Goal: Check status: Check status

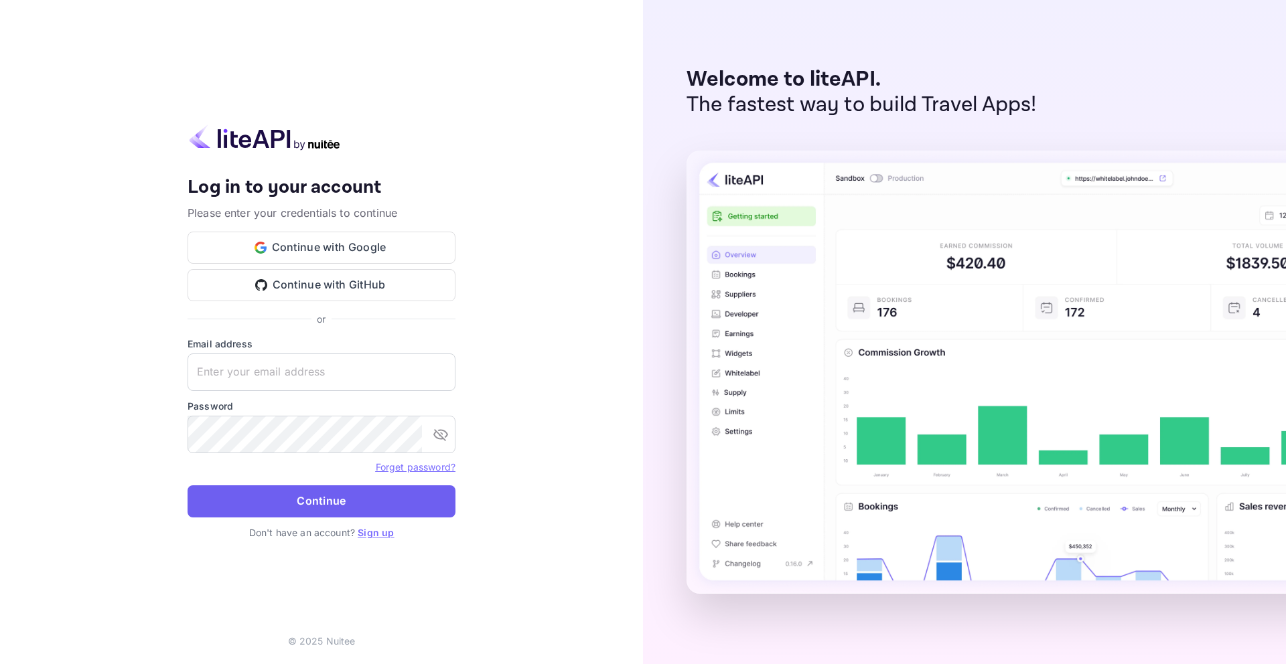
type input "[EMAIL_ADDRESS]"
click at [382, 506] on button "Continue" at bounding box center [321, 501] width 268 height 32
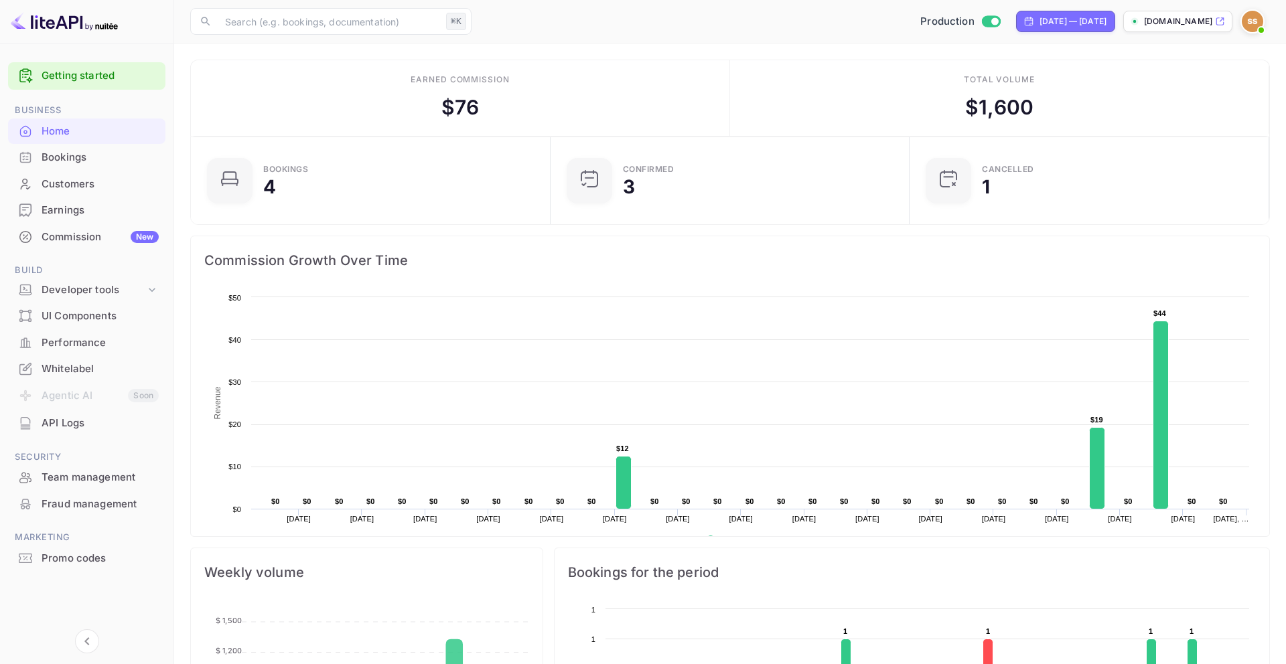
click at [72, 164] on div "Bookings" at bounding box center [100, 157] width 117 height 15
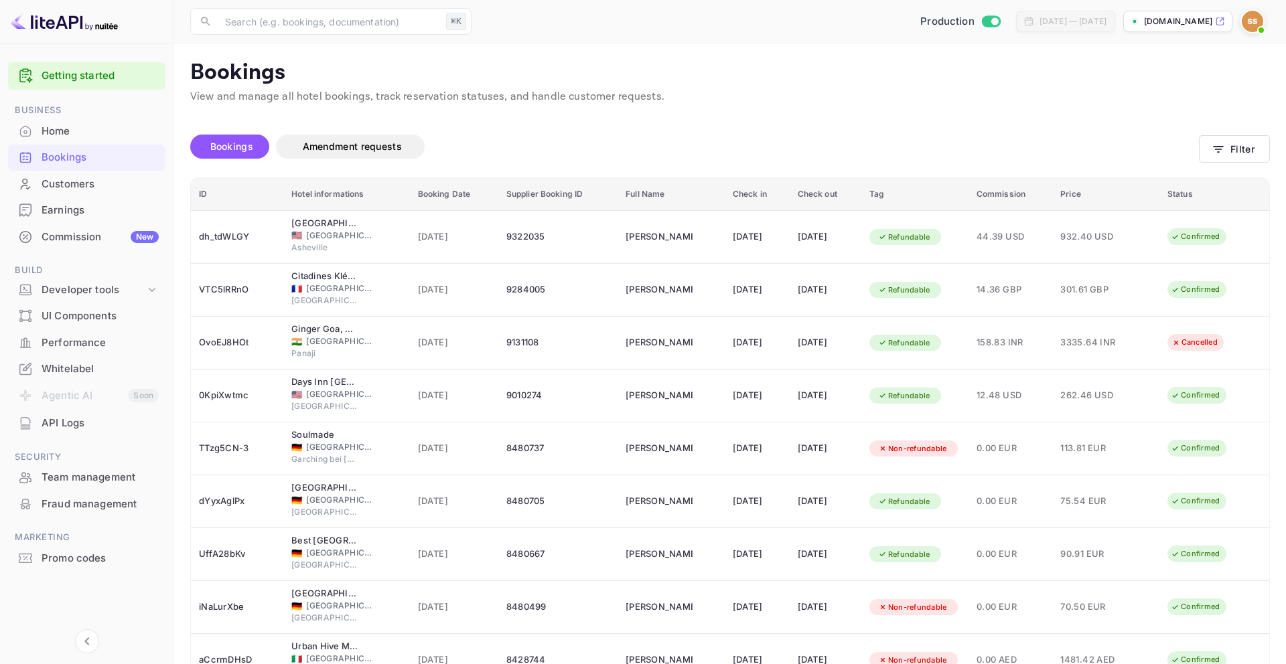
click at [91, 190] on div "Customers" at bounding box center [100, 184] width 117 height 15
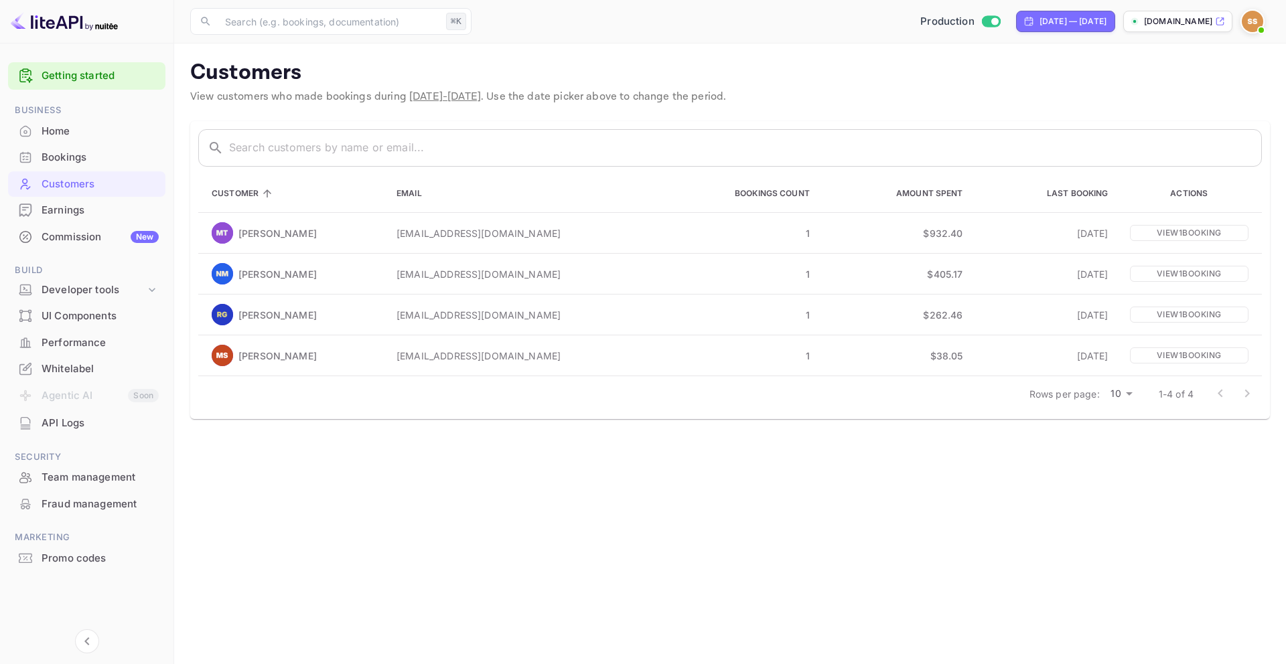
click at [53, 138] on div "Home" at bounding box center [100, 131] width 117 height 15
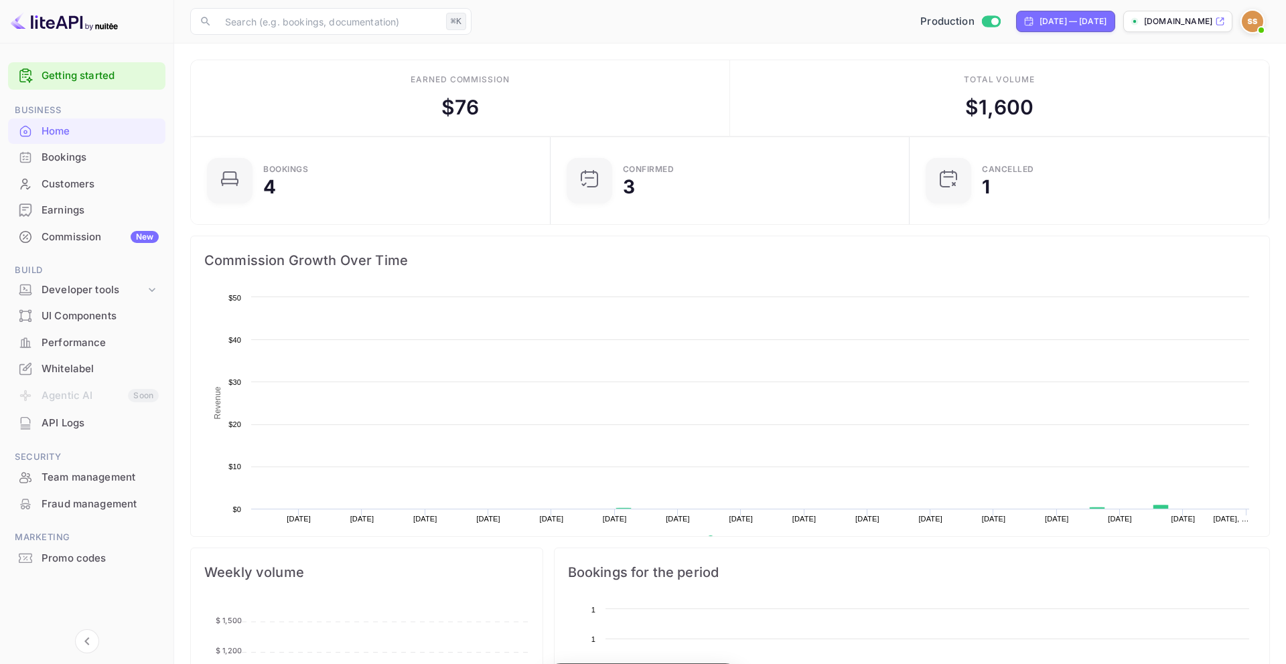
scroll to position [218, 352]
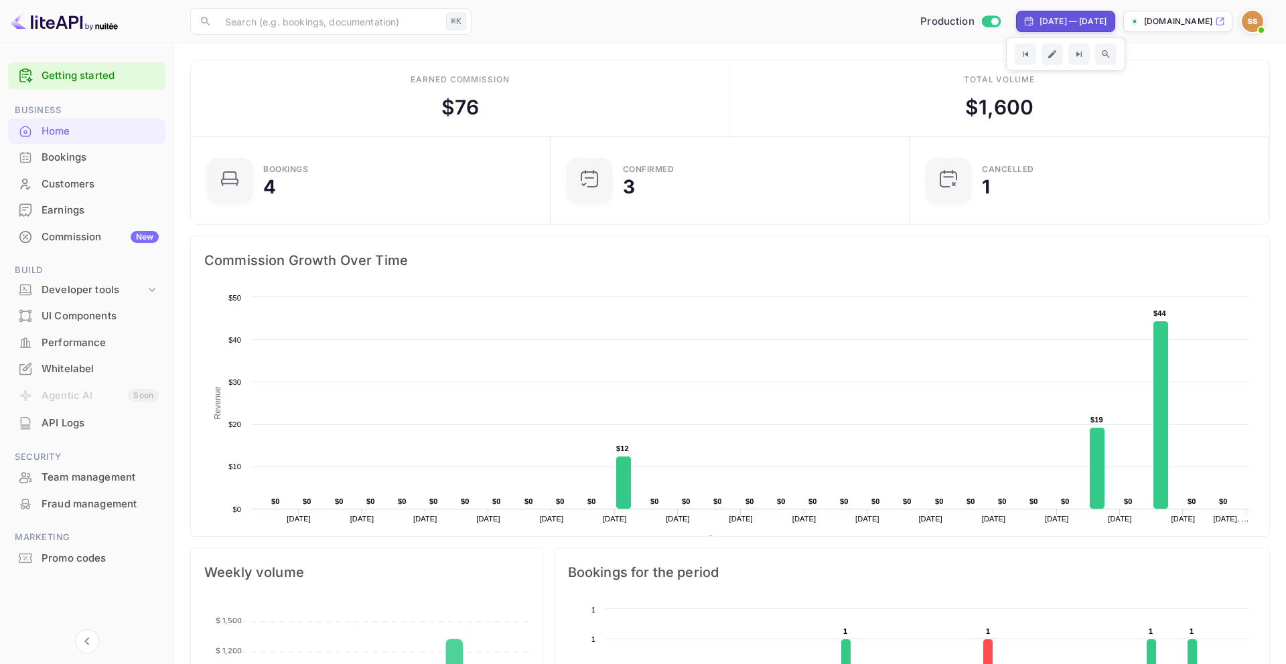
click at [1045, 16] on div "[DATE] — [DATE]" at bounding box center [1072, 21] width 67 height 12
select select "7"
select select "2025"
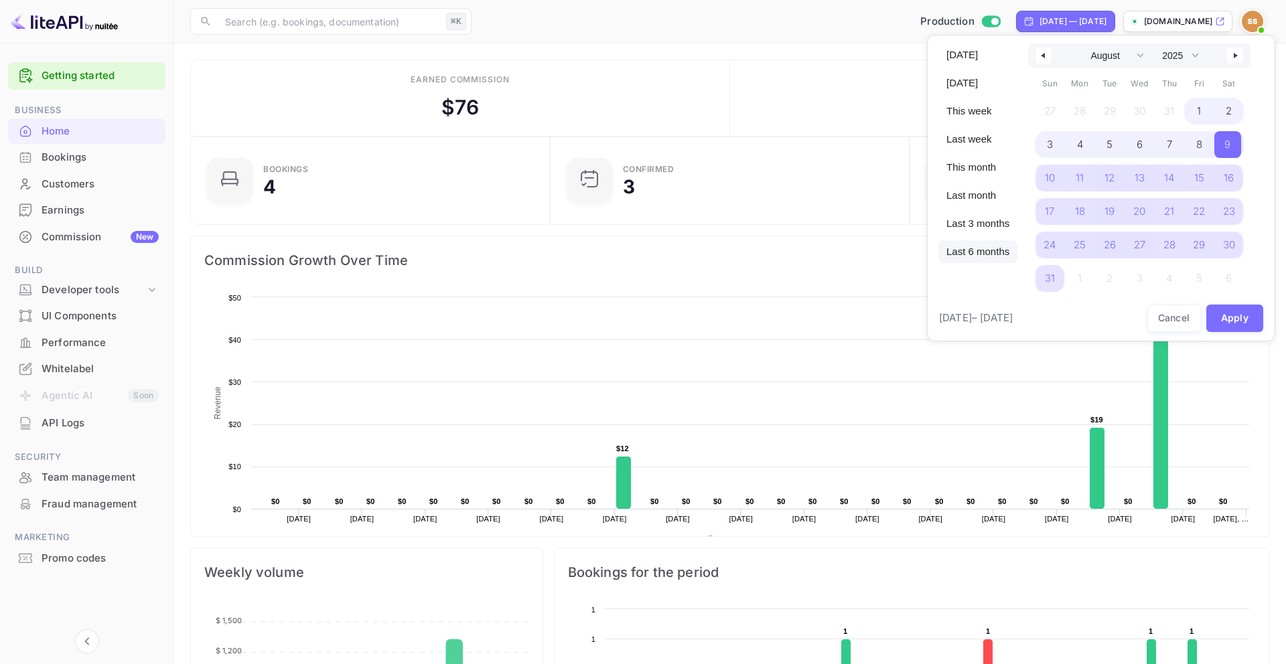
click at [979, 254] on span "Last 6 months" at bounding box center [977, 251] width 79 height 23
select select "2"
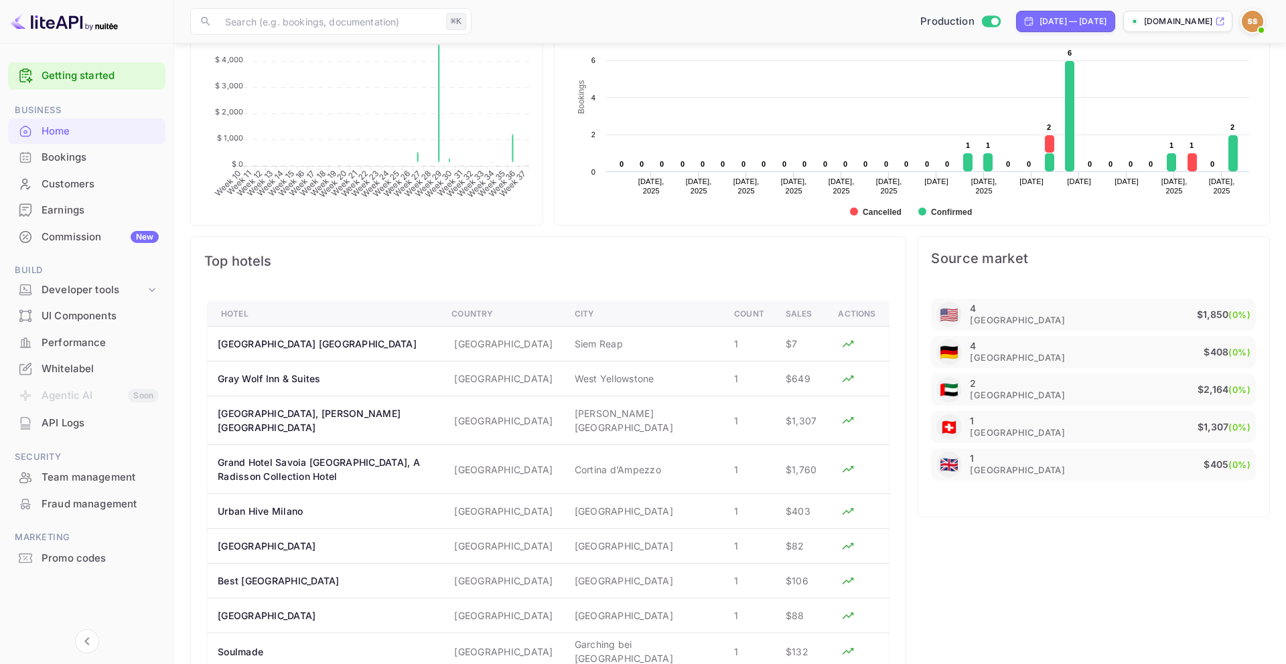
scroll to position [685, 0]
